Goal: Complete application form

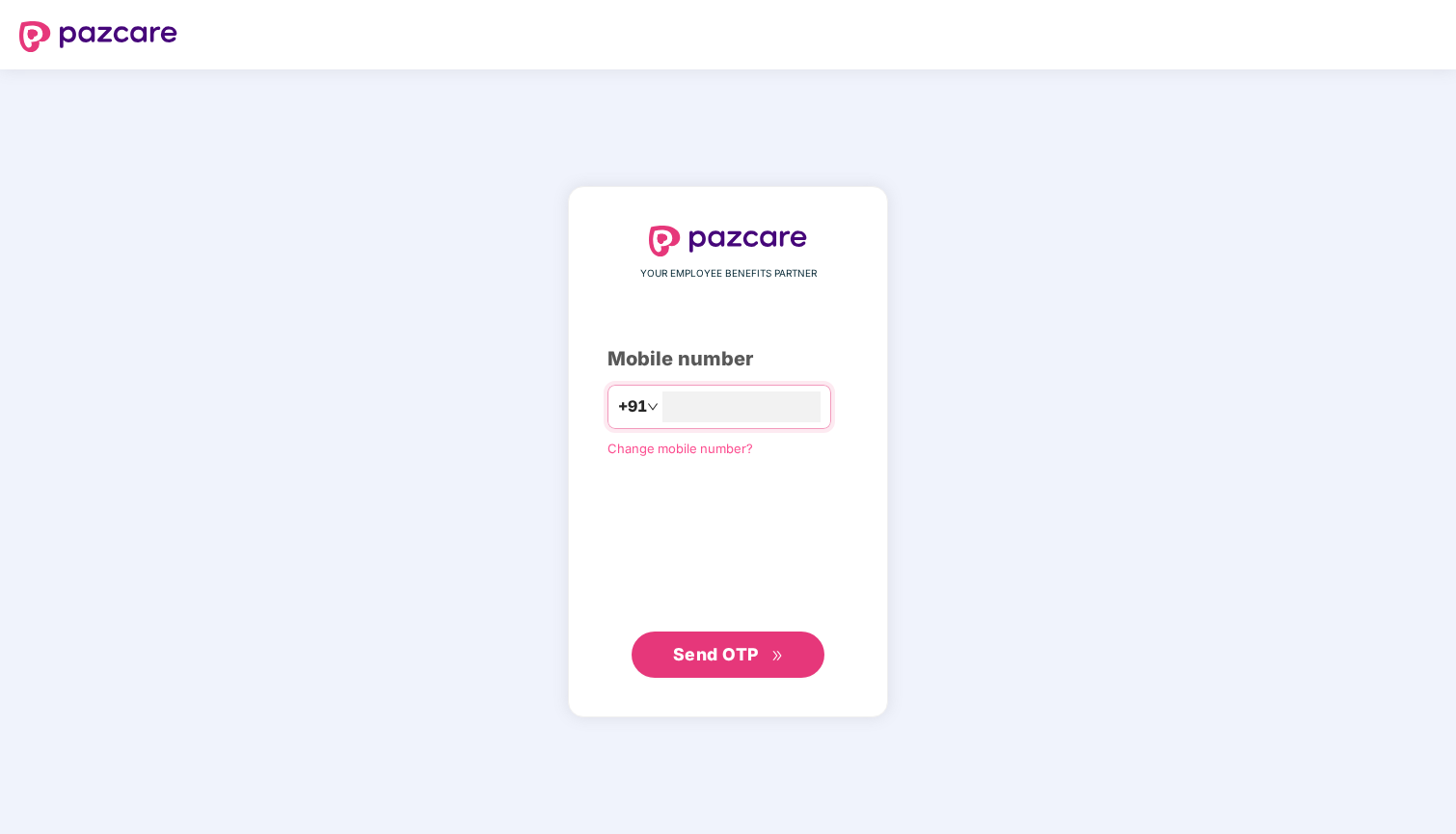
type input "**********"
click at [705, 645] on span "Send OTP" at bounding box center [716, 654] width 86 height 20
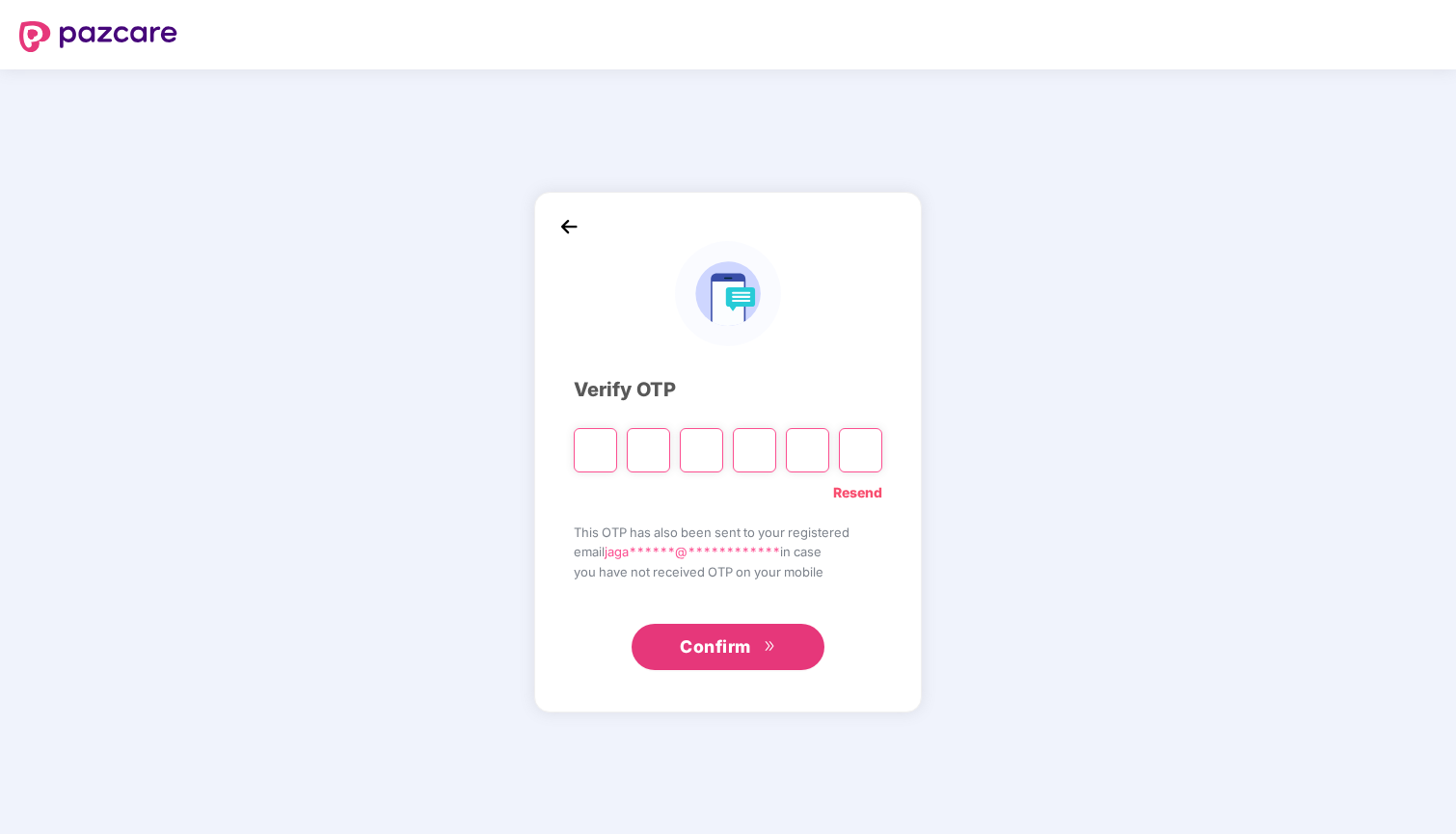
type input "*"
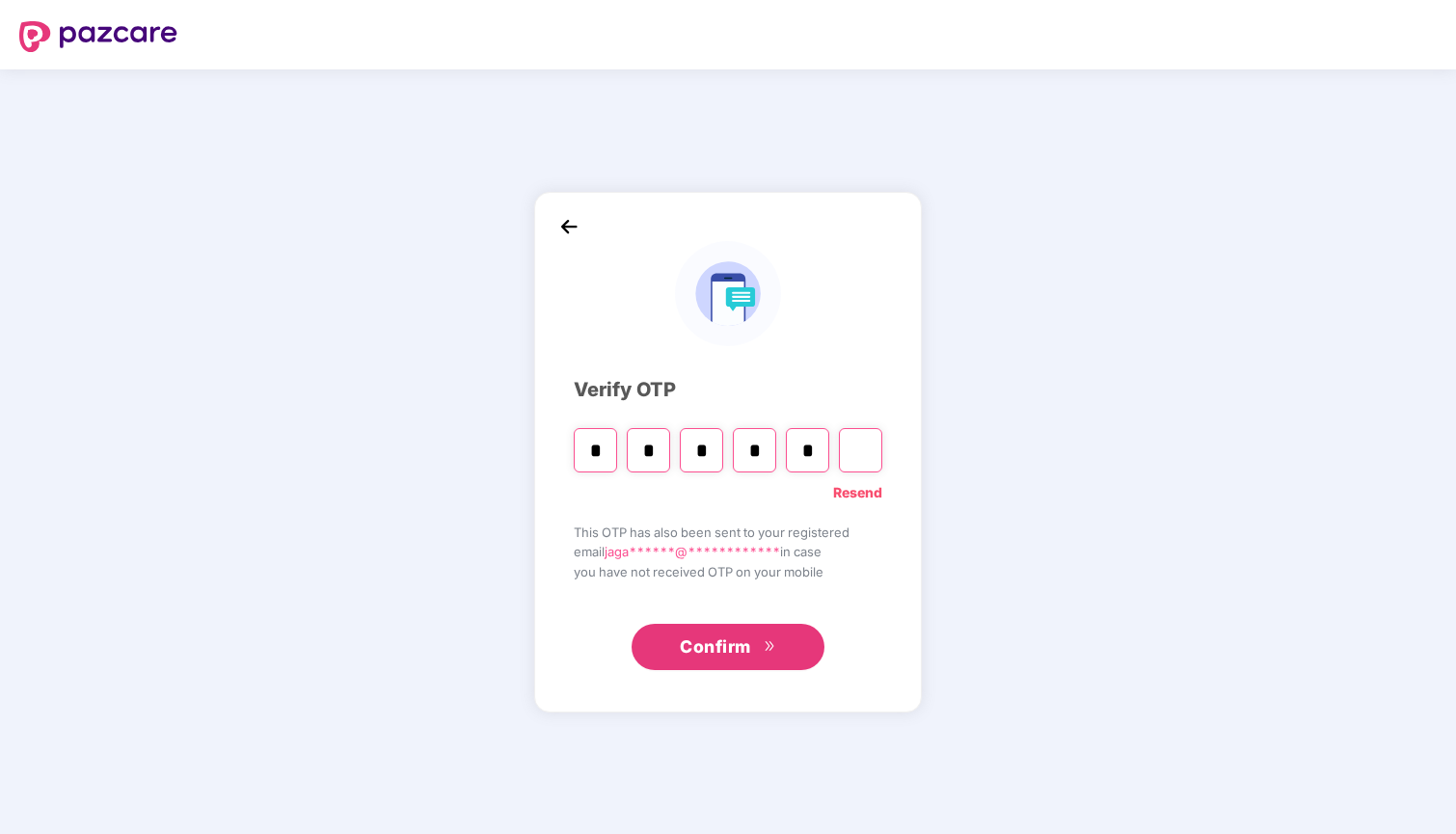
type input "*"
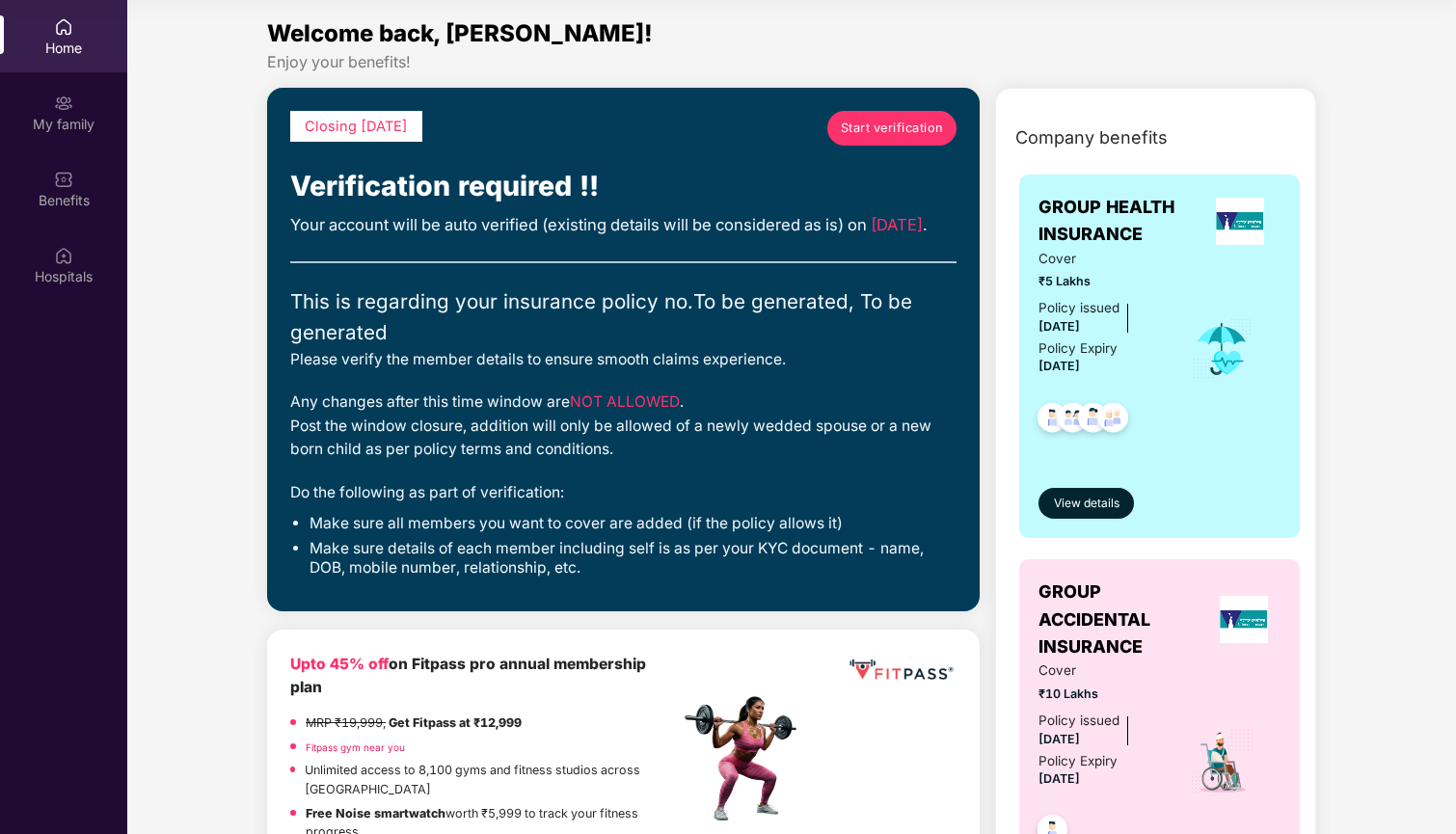
click at [903, 132] on span "Start verification" at bounding box center [892, 128] width 103 height 19
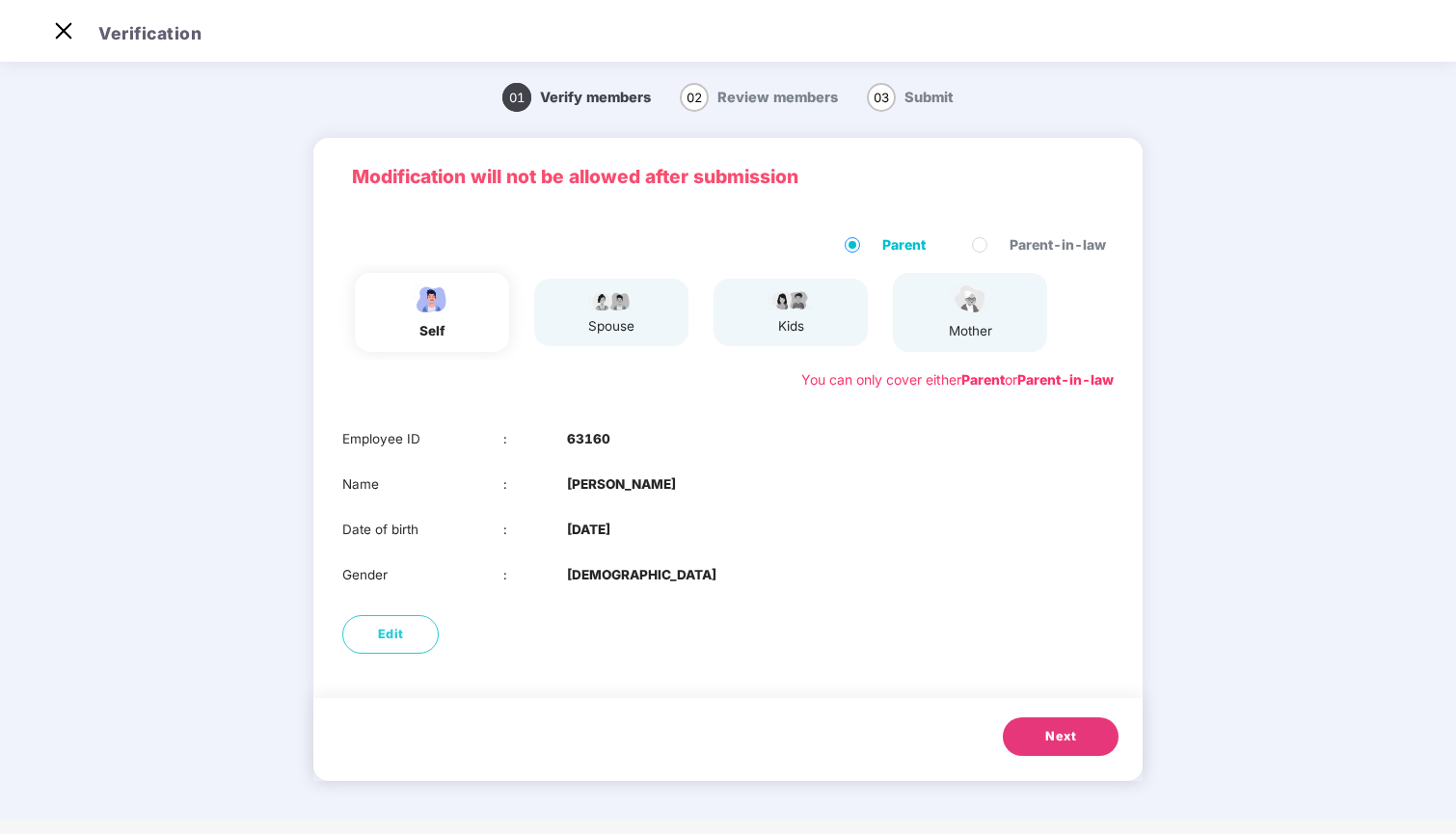
scroll to position [47, 0]
click at [402, 636] on span "Edit" at bounding box center [391, 634] width 26 height 19
select select "****"
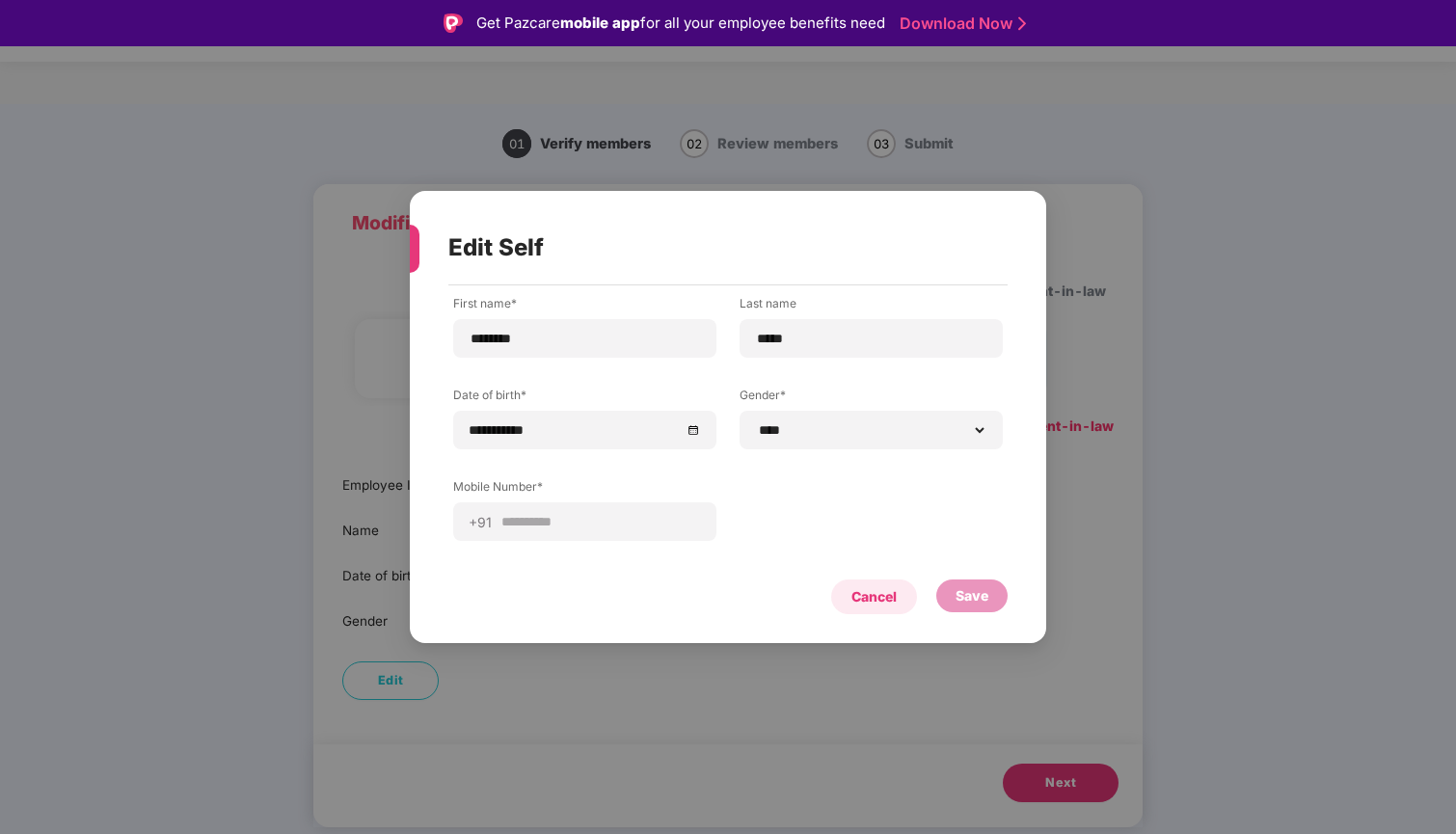
click at [863, 596] on div "Cancel" at bounding box center [875, 596] width 46 height 21
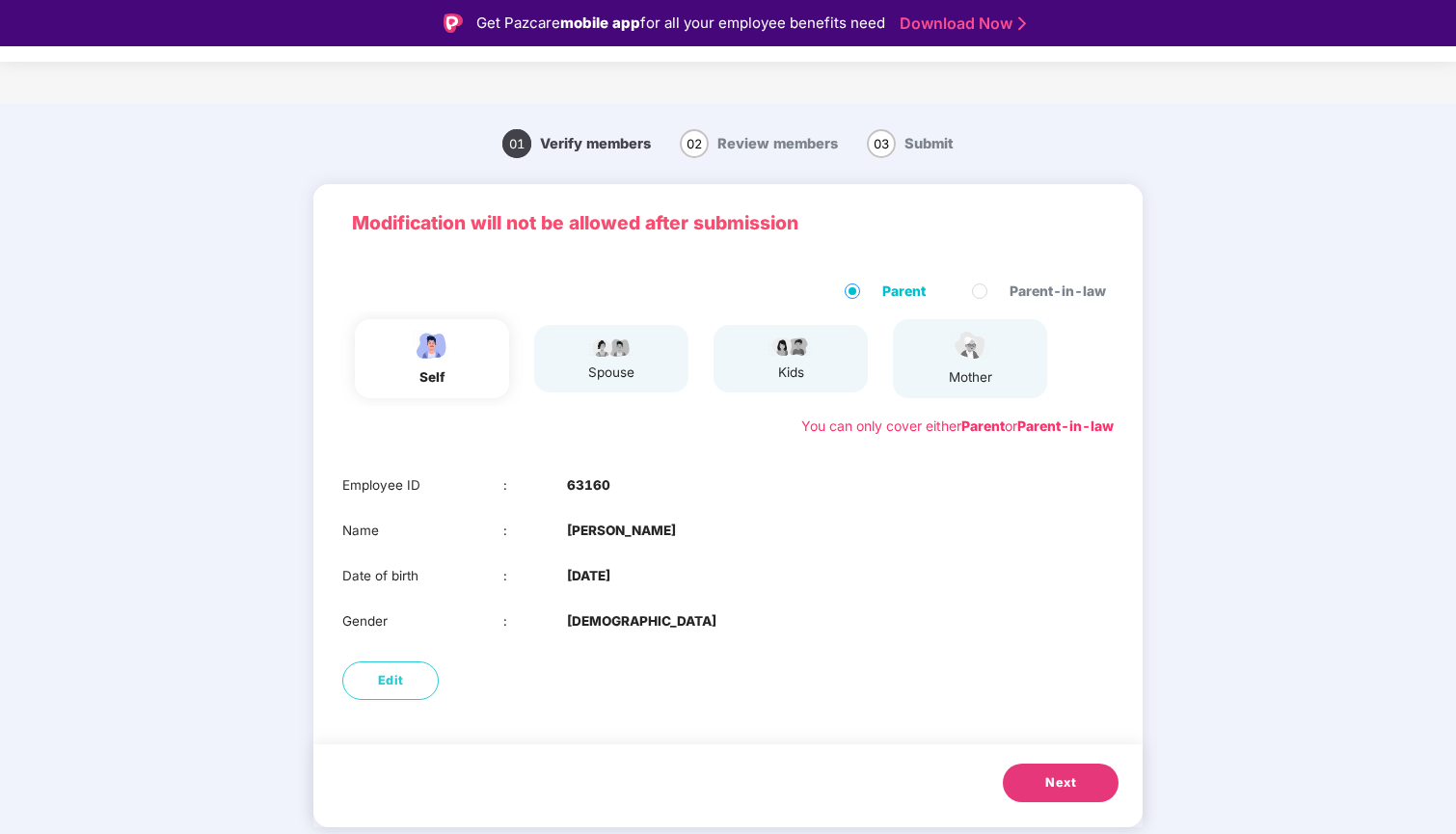
click at [640, 358] on div "spouse" at bounding box center [611, 359] width 155 height 67
click at [602, 360] on div "spouse" at bounding box center [611, 359] width 49 height 49
click at [627, 350] on img at bounding box center [611, 346] width 49 height 23
click at [1072, 795] on button "Next" at bounding box center [1061, 782] width 116 height 39
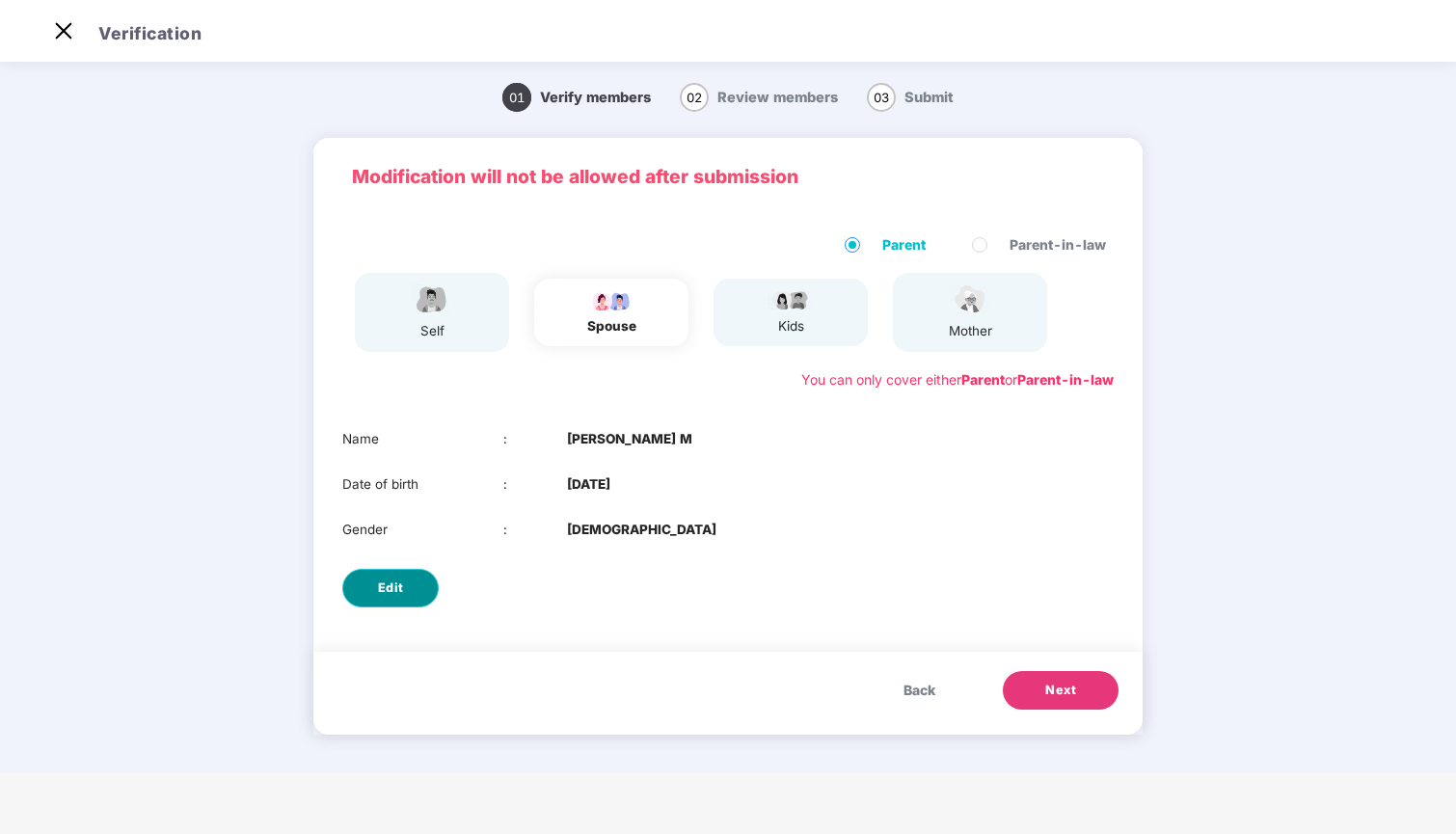
click at [412, 594] on button "Edit" at bounding box center [390, 587] width 96 height 39
select select "******"
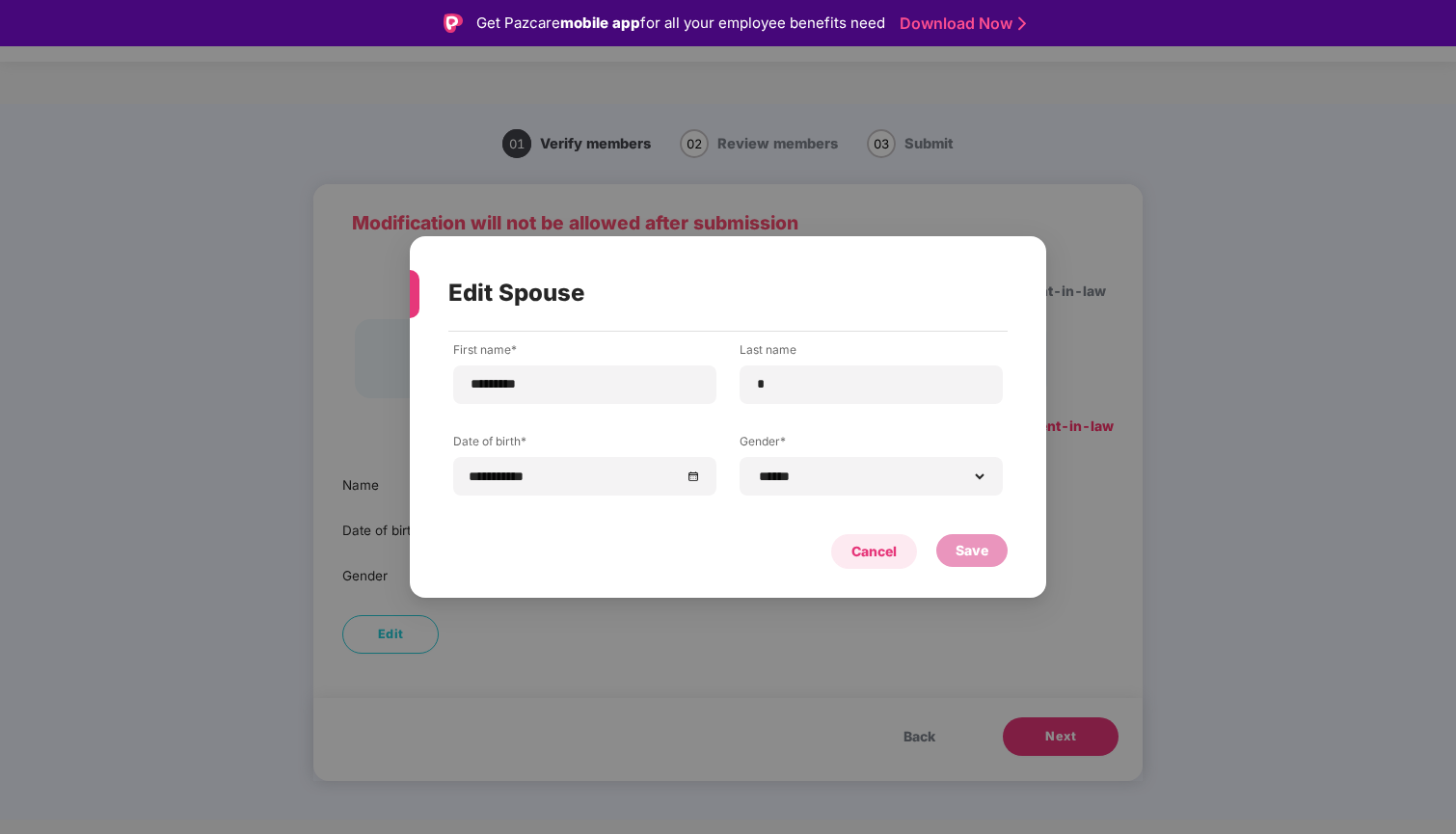
click at [888, 554] on div "Cancel" at bounding box center [875, 551] width 46 height 21
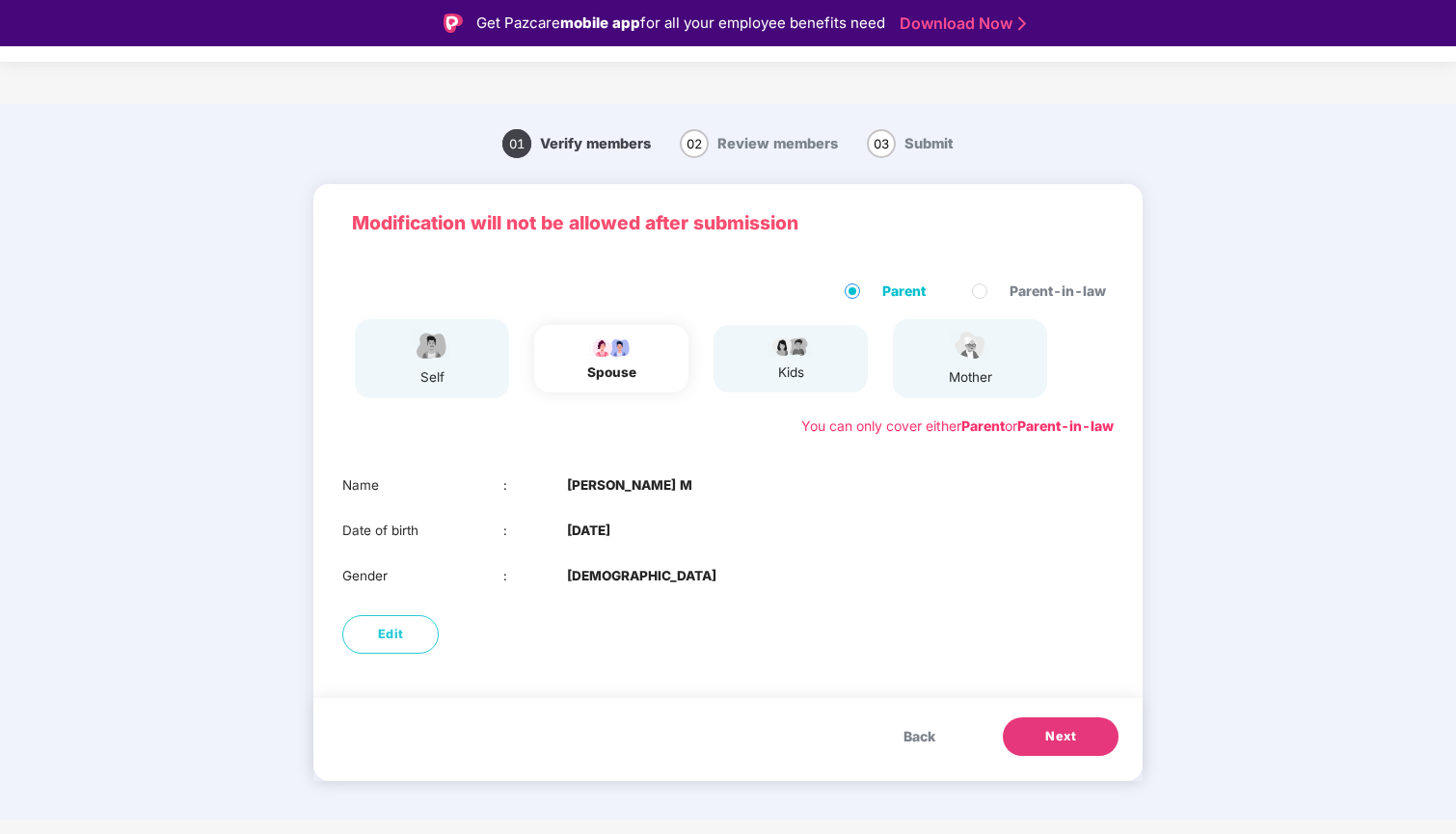
click at [1075, 735] on span "Next" at bounding box center [1061, 736] width 31 height 19
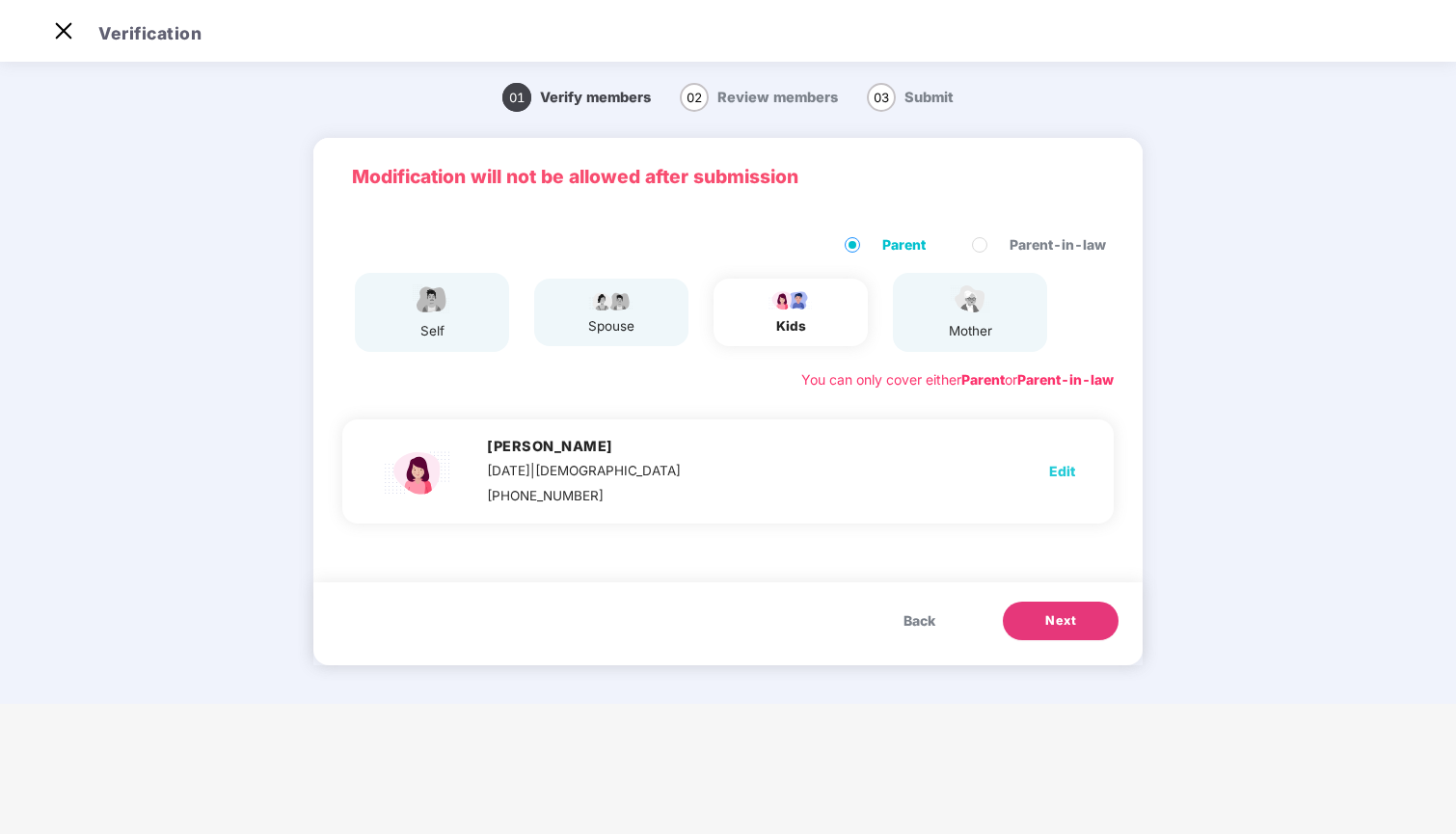
click at [1053, 633] on button "Next" at bounding box center [1061, 621] width 116 height 39
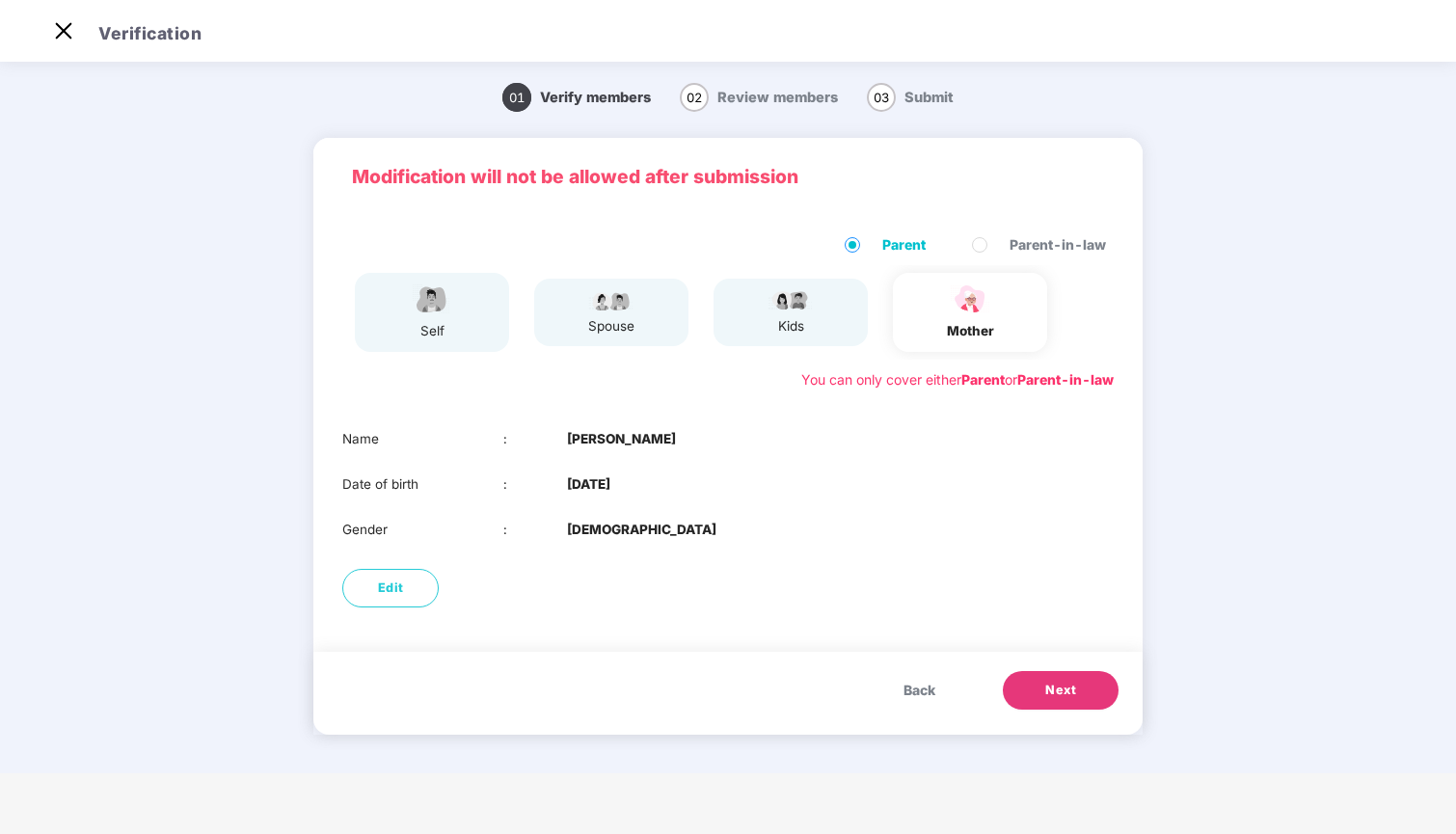
click at [1080, 696] on button "Next" at bounding box center [1061, 690] width 116 height 39
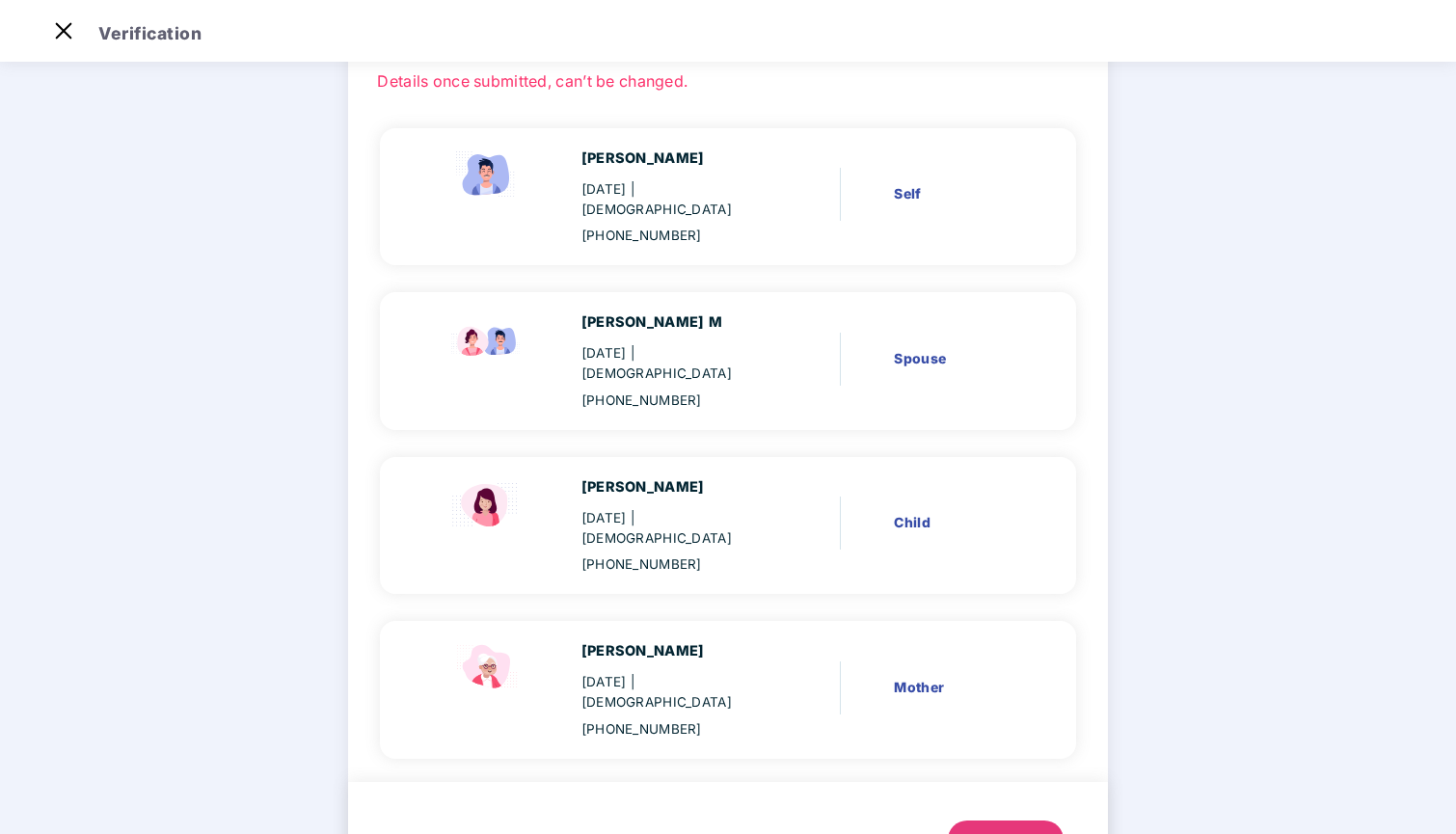
click at [1022, 821] on button "Next" at bounding box center [1005, 840] width 116 height 39
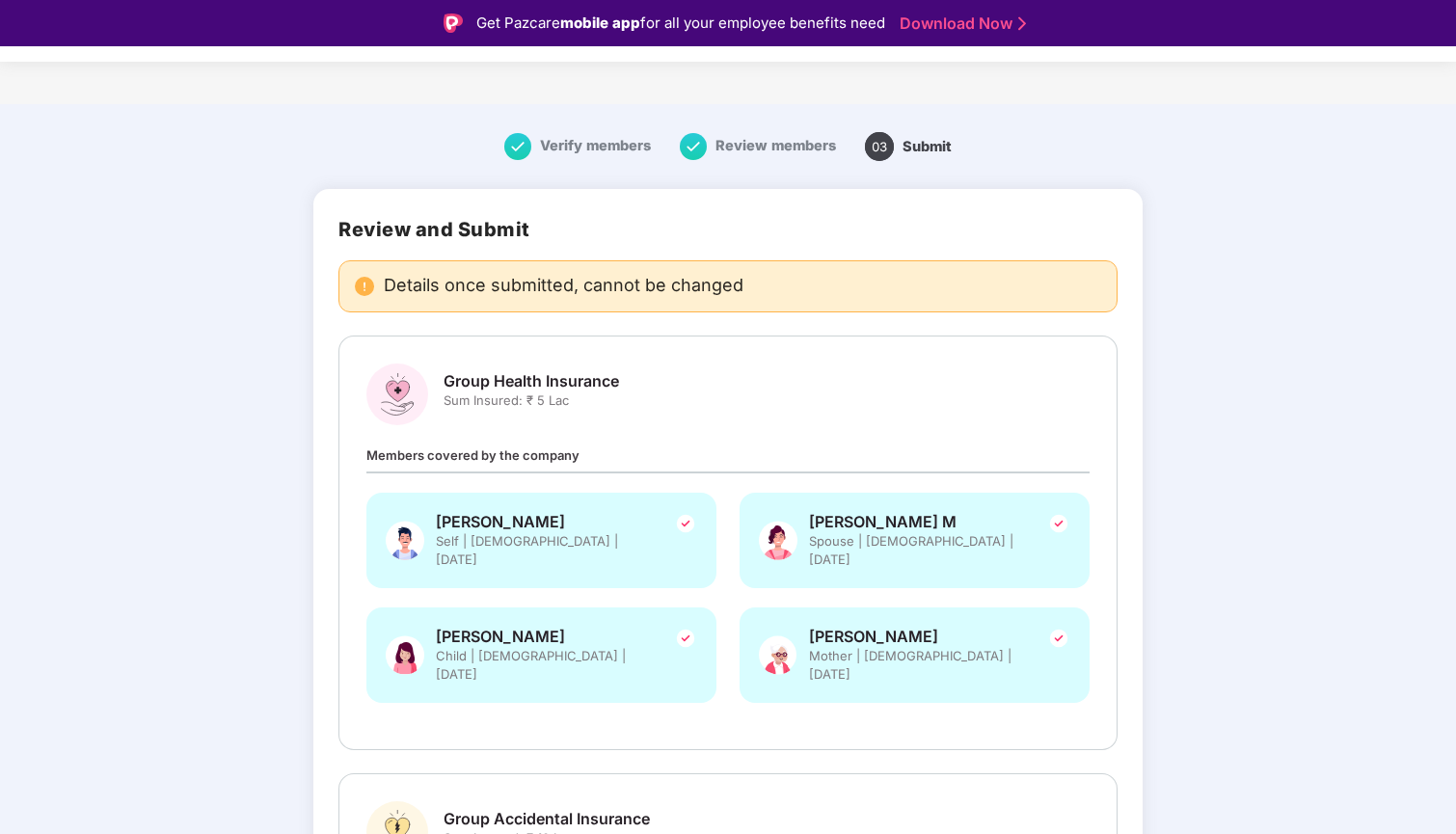
scroll to position [0, 0]
click at [600, 391] on span "Sum Insured: ₹ 5 Lac" at bounding box center [531, 400] width 175 height 19
